Goal: Task Accomplishment & Management: Complete application form

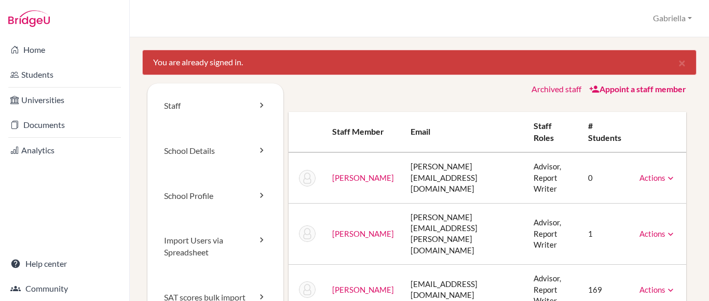
click at [602, 86] on link "Appoint a staff member" at bounding box center [637, 89] width 97 height 10
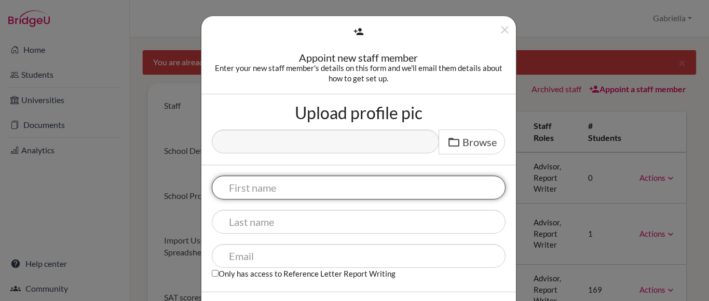
click at [318, 183] on input "text" at bounding box center [359, 188] width 294 height 24
click at [249, 193] on input "text" at bounding box center [359, 188] width 294 height 24
type input "Christabella"
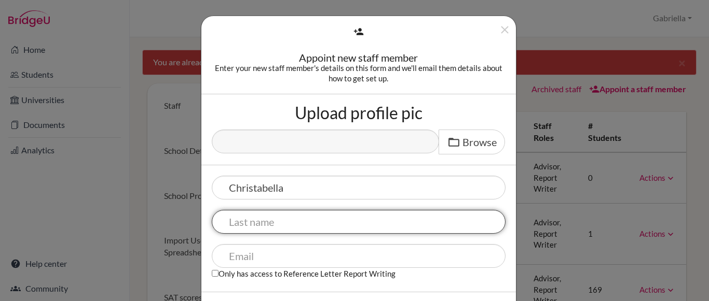
click at [331, 213] on input "text" at bounding box center [359, 222] width 294 height 24
type input "Santoso"
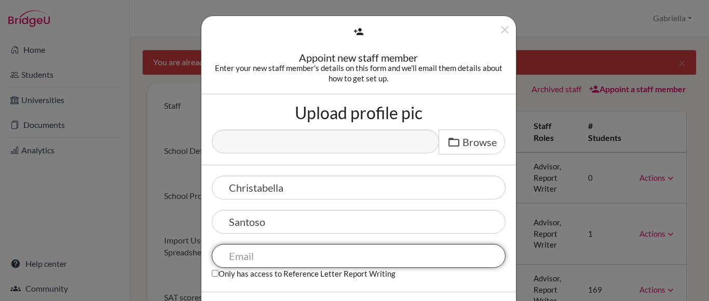
click at [296, 251] on input "text" at bounding box center [359, 256] width 294 height 24
paste input "[EMAIL_ADDRESS][DOMAIN_NAME]"
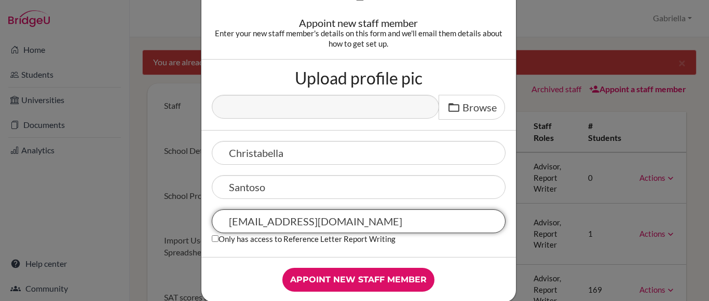
scroll to position [52, 0]
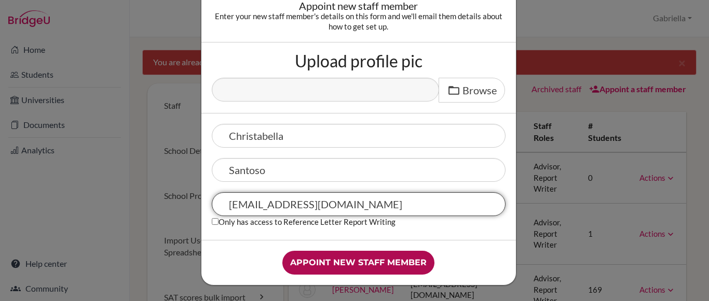
type input "[EMAIL_ADDRESS][DOMAIN_NAME]"
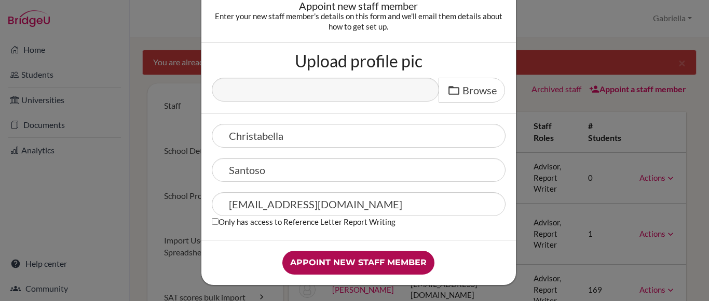
click at [364, 266] on input "Appoint new staff member" at bounding box center [358, 263] width 152 height 24
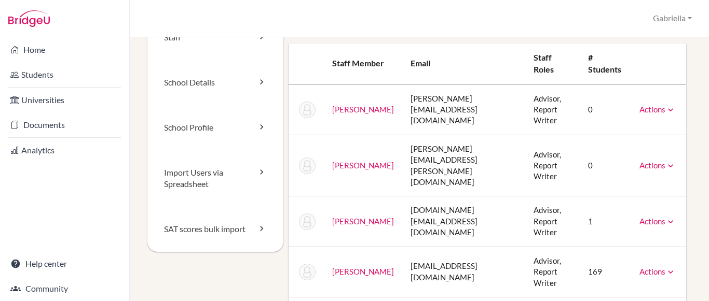
scroll to position [52, 0]
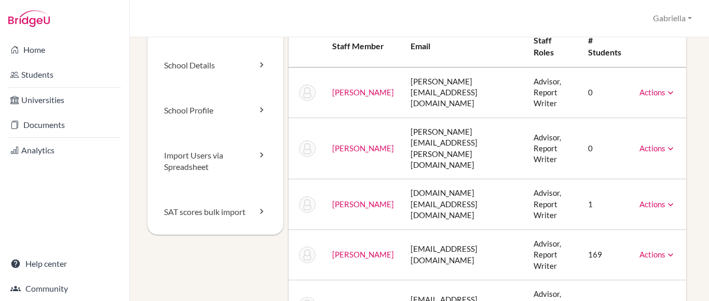
click at [645, 200] on link "Actions" at bounding box center [657, 204] width 36 height 9
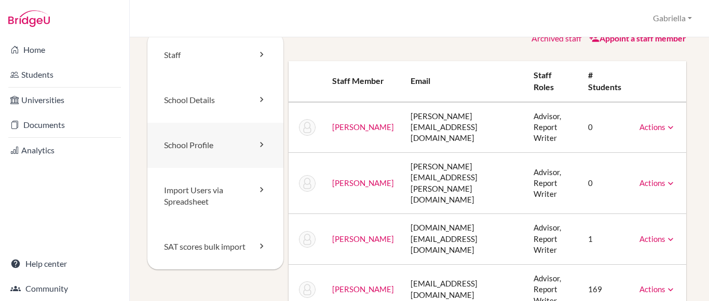
scroll to position [0, 0]
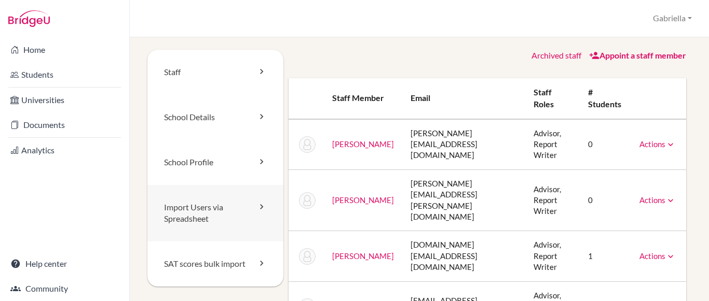
click at [213, 218] on link "Import Users via Spreadsheet" at bounding box center [215, 213] width 136 height 57
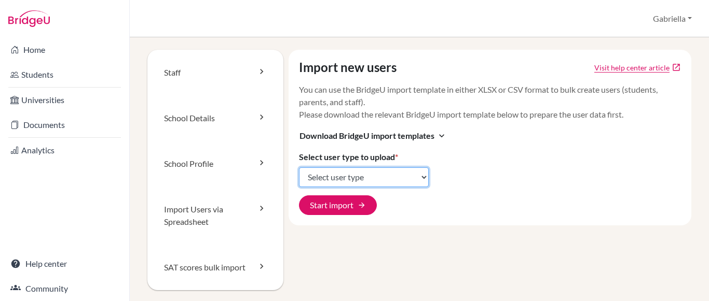
click at [322, 177] on select "Select user type Students Students and parents Parents Advisors Report writers" at bounding box center [364, 178] width 130 height 20
select select "students"
click at [299, 168] on select "Select user type Students Students and parents Parents Advisors Report writers" at bounding box center [364, 178] width 130 height 20
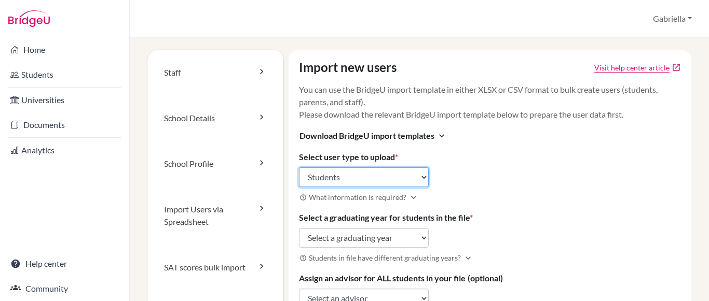
scroll to position [52, 0]
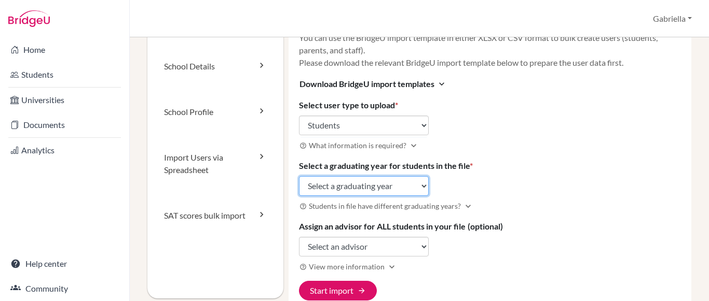
click at [401, 185] on select "Select a graduating year 2024 2025 2026 2027 2028 2029" at bounding box center [364, 186] width 130 height 20
select select "2026"
click at [299, 176] on select "Select a graduating year 2024 2025 2026 2027 2028 2029" at bounding box center [364, 186] width 130 height 20
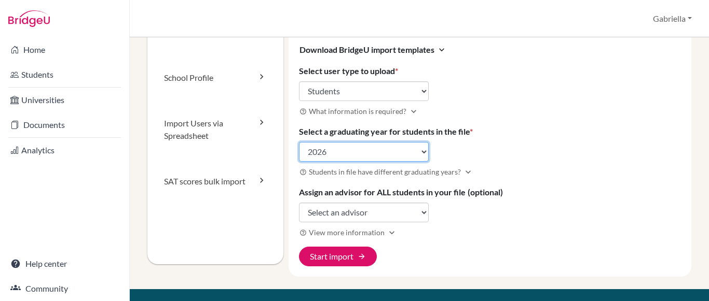
scroll to position [104, 0]
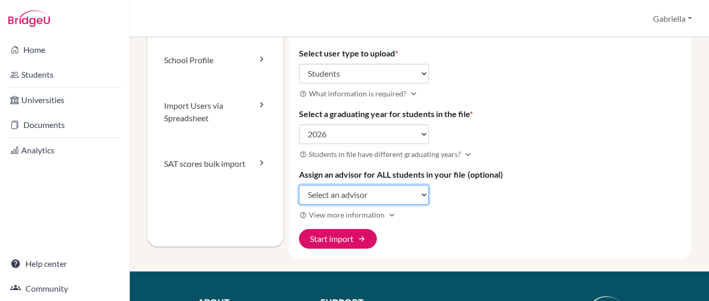
click at [402, 200] on select "Select an advisor Angela Darmadi Renata Palit Gabriella Sabbathini Christabella…" at bounding box center [364, 195] width 130 height 20
select select "472961"
click at [299, 185] on select "Select an advisor Angela Darmadi Renata Palit Gabriella Sabbathini Christabella…" at bounding box center [364, 195] width 130 height 20
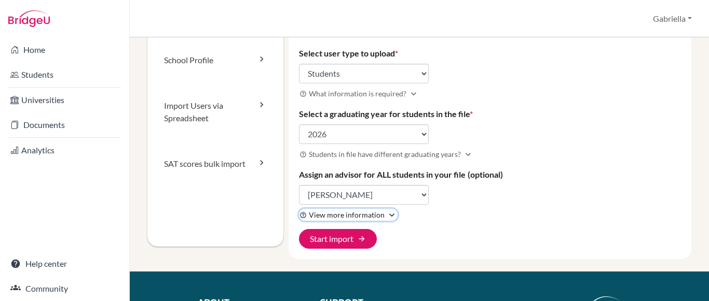
click at [386, 212] on icon "expand_more" at bounding box center [391, 215] width 10 height 10
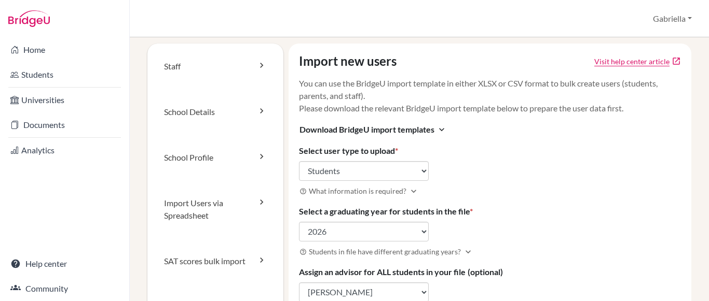
scroll to position [0, 0]
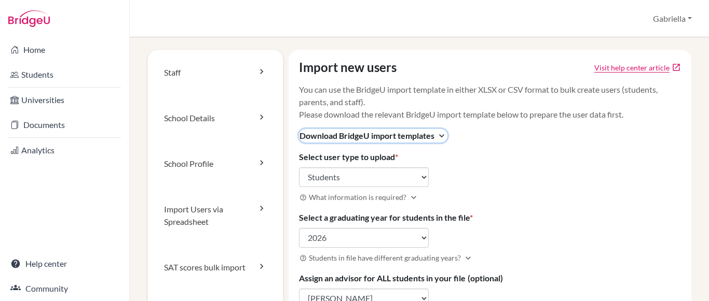
click at [435, 135] on button "Download BridgeU import templates expand_more" at bounding box center [373, 135] width 148 height 13
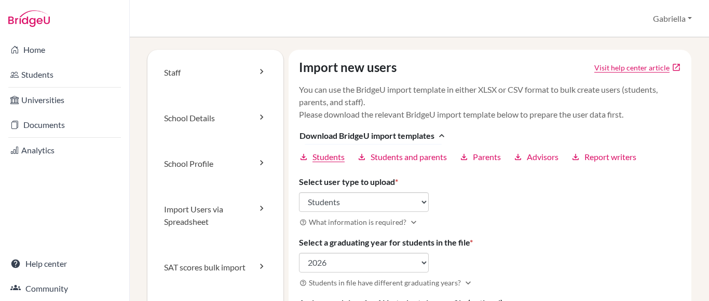
click at [326, 159] on span "Students" at bounding box center [328, 157] width 32 height 12
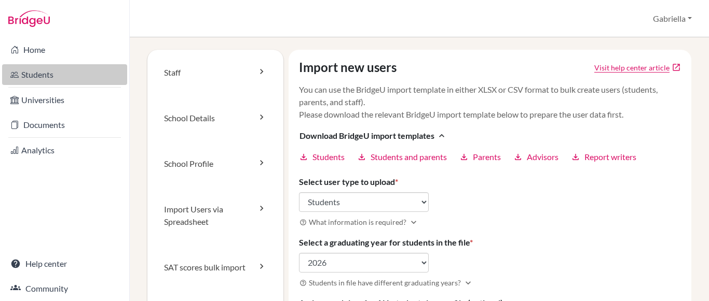
click at [38, 73] on link "Students" at bounding box center [64, 74] width 125 height 21
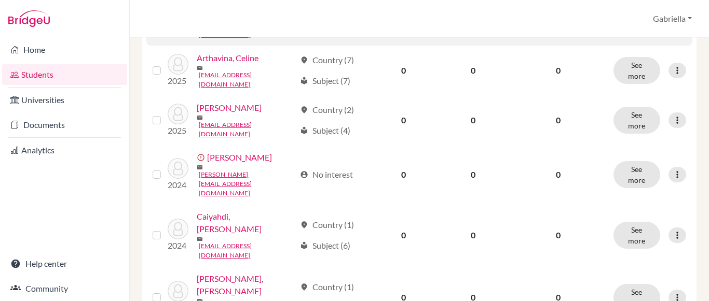
scroll to position [778, 0]
